Goal: Check status

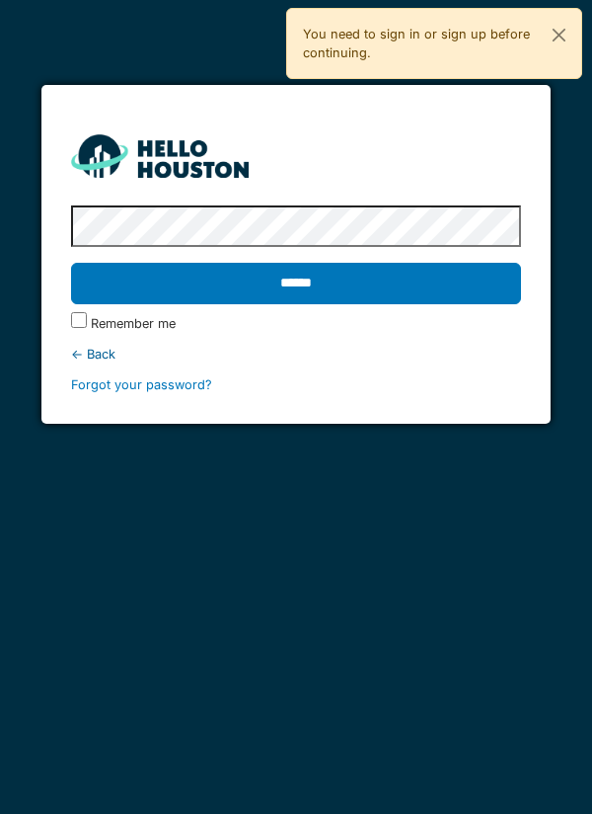
click at [230, 289] on input "******" at bounding box center [296, 283] width 451 height 41
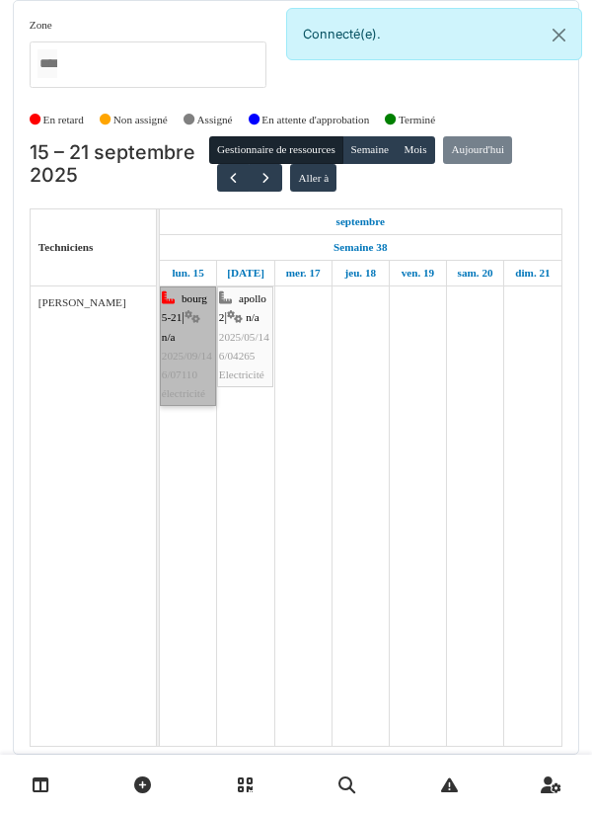
click at [210, 371] on link "bourg 5-21 | n/a 2025/09/146/07110 électricité" at bounding box center [188, 345] width 56 height 119
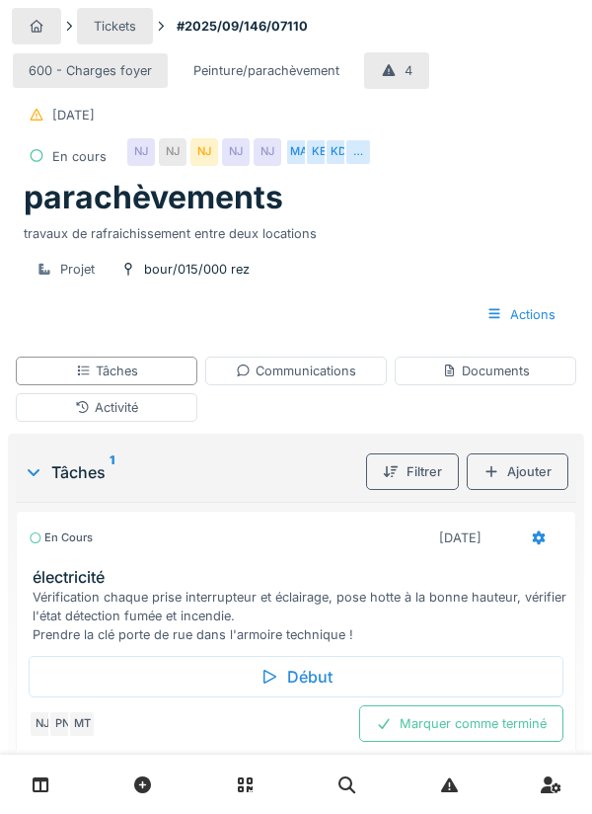
scroll to position [30, 0]
